Goal: Task Accomplishment & Management: Use online tool/utility

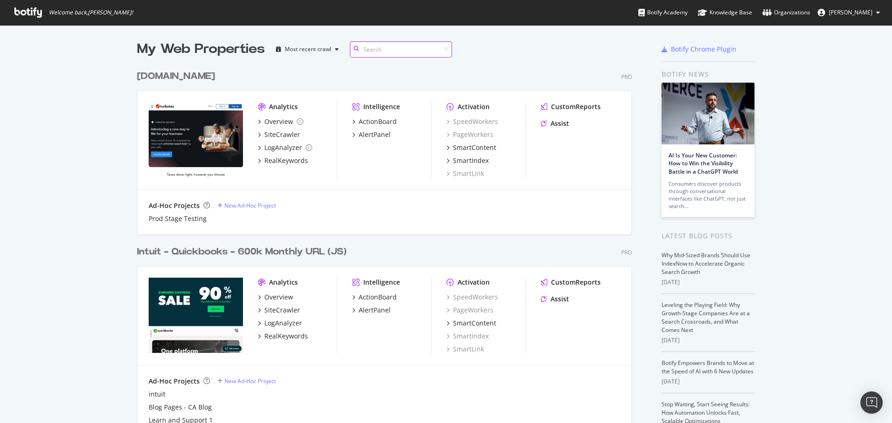
scroll to position [605, 495]
click at [281, 298] on div "Overview" at bounding box center [278, 297] width 29 height 9
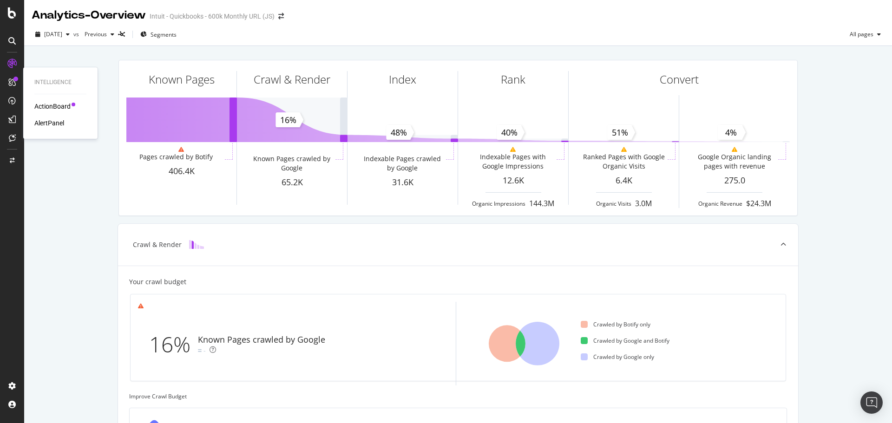
click at [56, 104] on div "ActionBoard" at bounding box center [52, 106] width 36 height 9
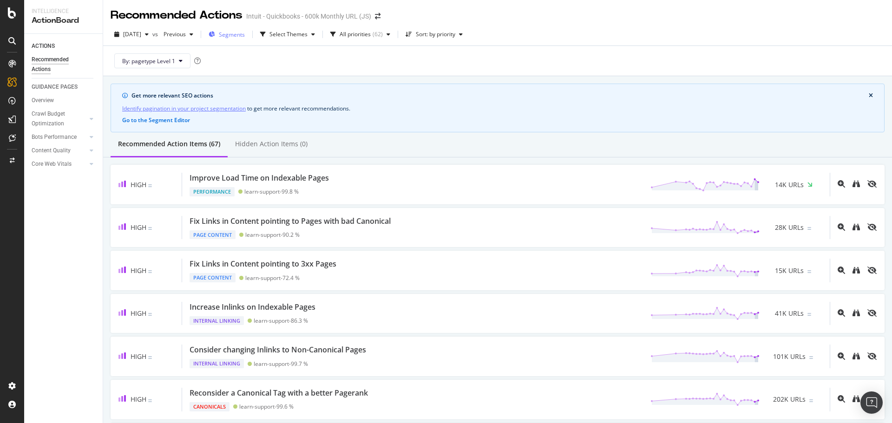
click at [245, 38] on span "Segments" at bounding box center [232, 35] width 26 height 8
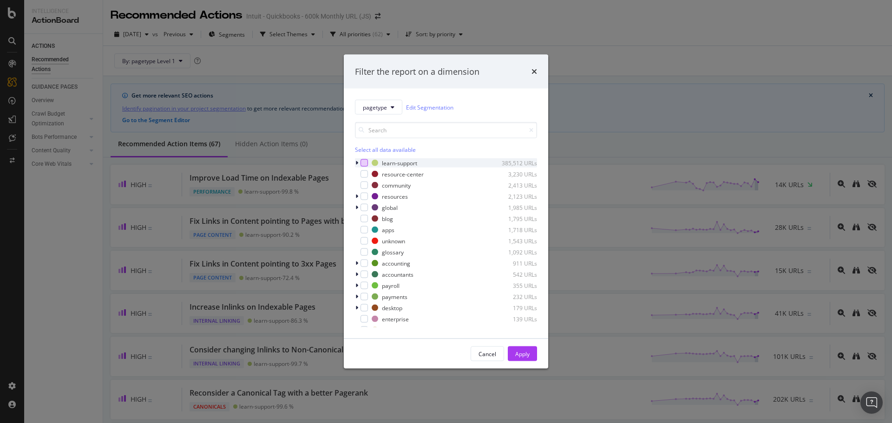
click at [366, 163] on div "modal" at bounding box center [363, 162] width 7 height 7
click at [362, 184] on div "modal" at bounding box center [363, 185] width 7 height 7
click at [518, 352] on div "Apply" at bounding box center [522, 354] width 14 height 8
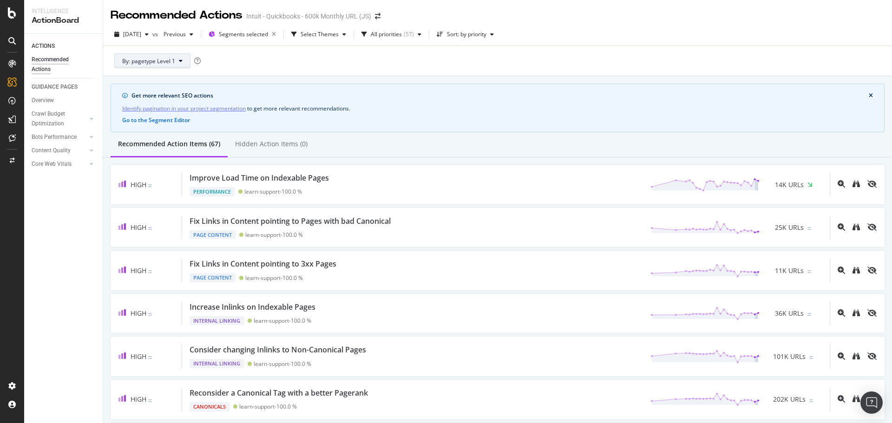
click at [180, 60] on icon at bounding box center [181, 61] width 4 height 6
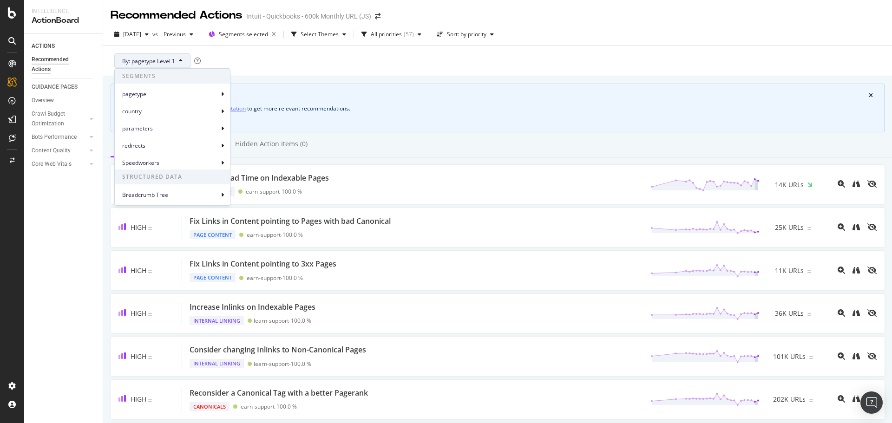
click at [354, 60] on div "By: pagetype Level 1" at bounding box center [498, 61] width 774 height 30
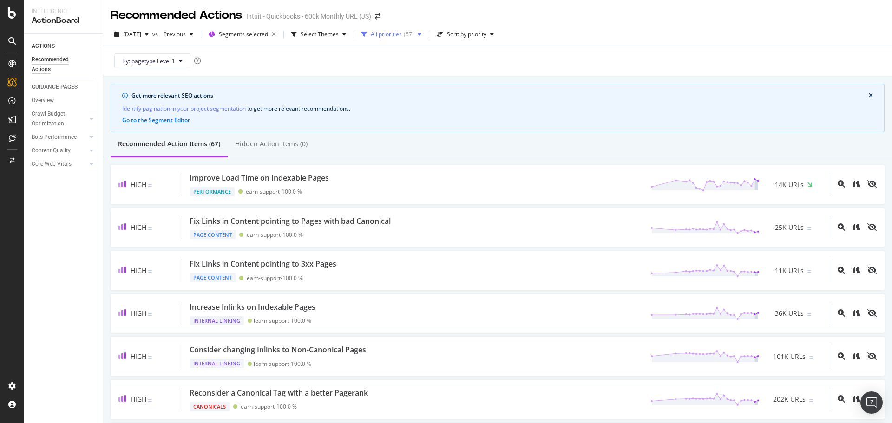
click at [402, 34] on div "All priorities" at bounding box center [386, 35] width 31 height 6
click at [381, 65] on div at bounding box center [383, 68] width 7 height 7
click at [383, 85] on div at bounding box center [383, 84] width 7 height 7
click at [547, 64] on div "By: pagetype Level 1" at bounding box center [498, 61] width 774 height 30
